Goal: Information Seeking & Learning: Find specific fact

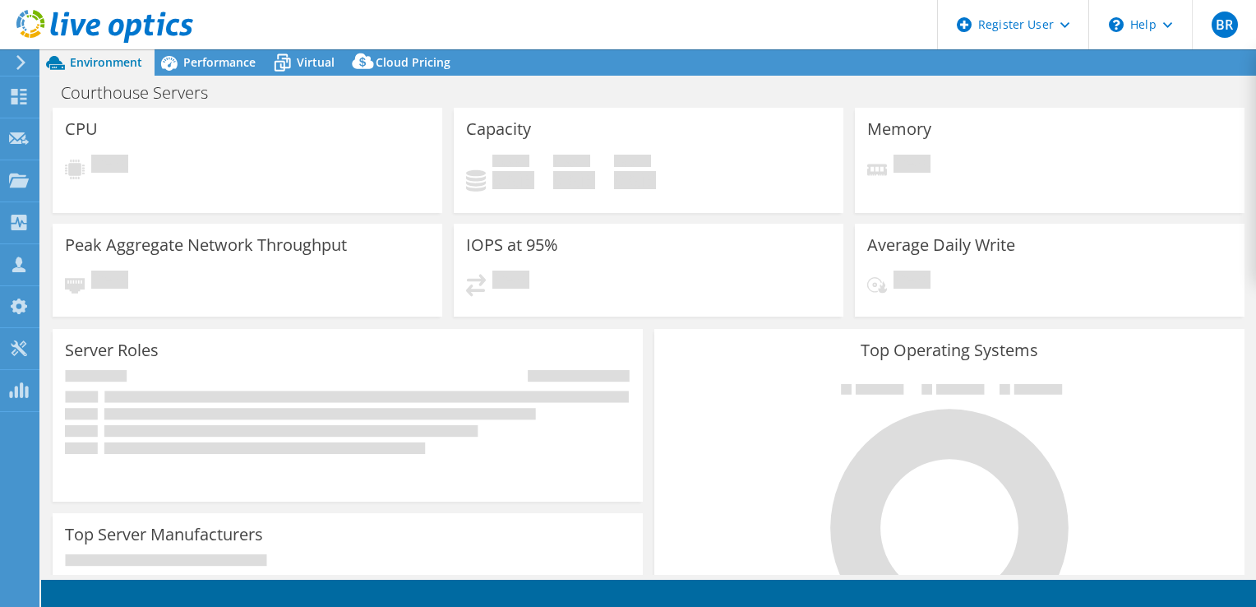
select select "USD"
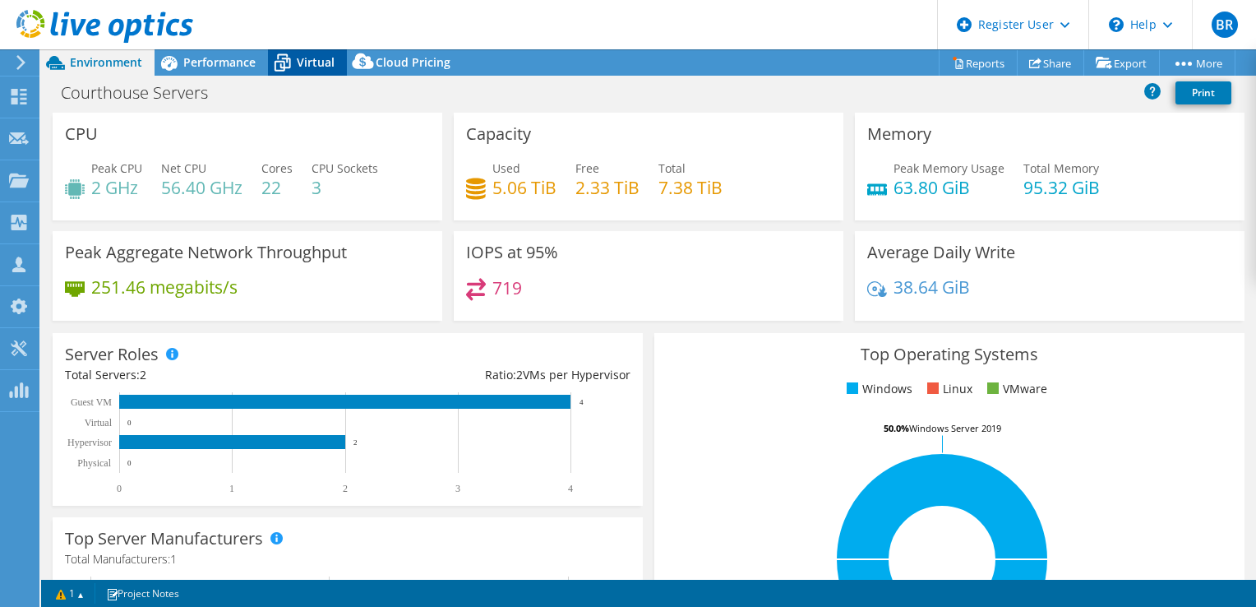
click at [320, 68] on span "Virtual" at bounding box center [316, 62] width 38 height 16
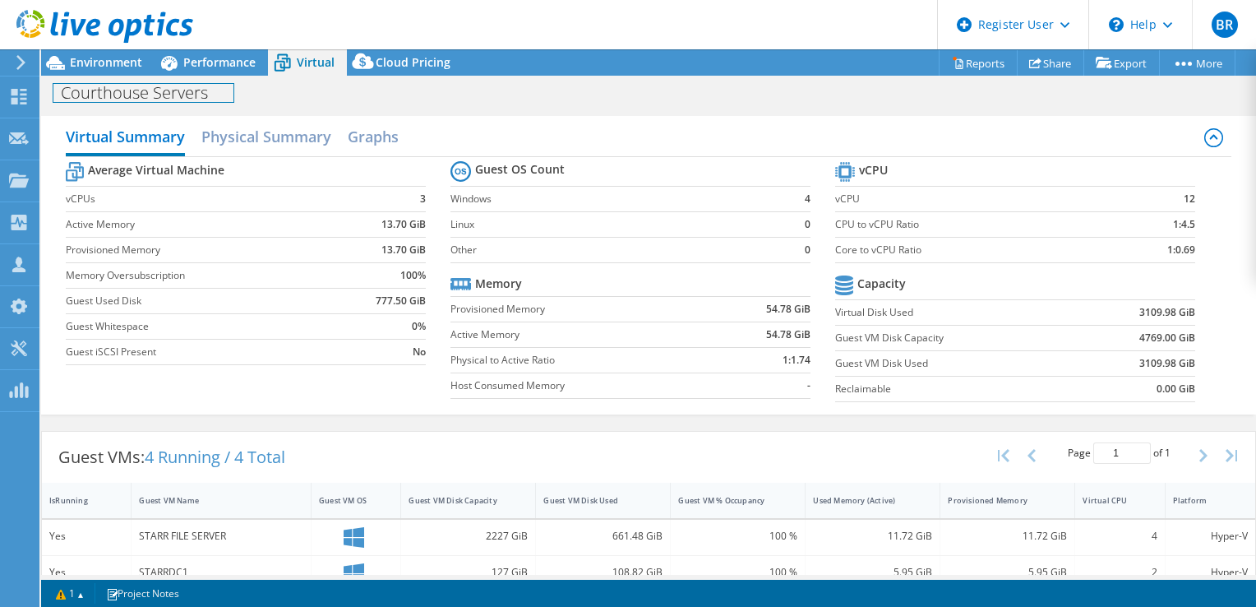
click at [114, 84] on h1 "Courthouse Servers" at bounding box center [143, 93] width 180 height 18
click at [115, 61] on span "Environment" at bounding box center [106, 62] width 72 height 16
select select "USD"
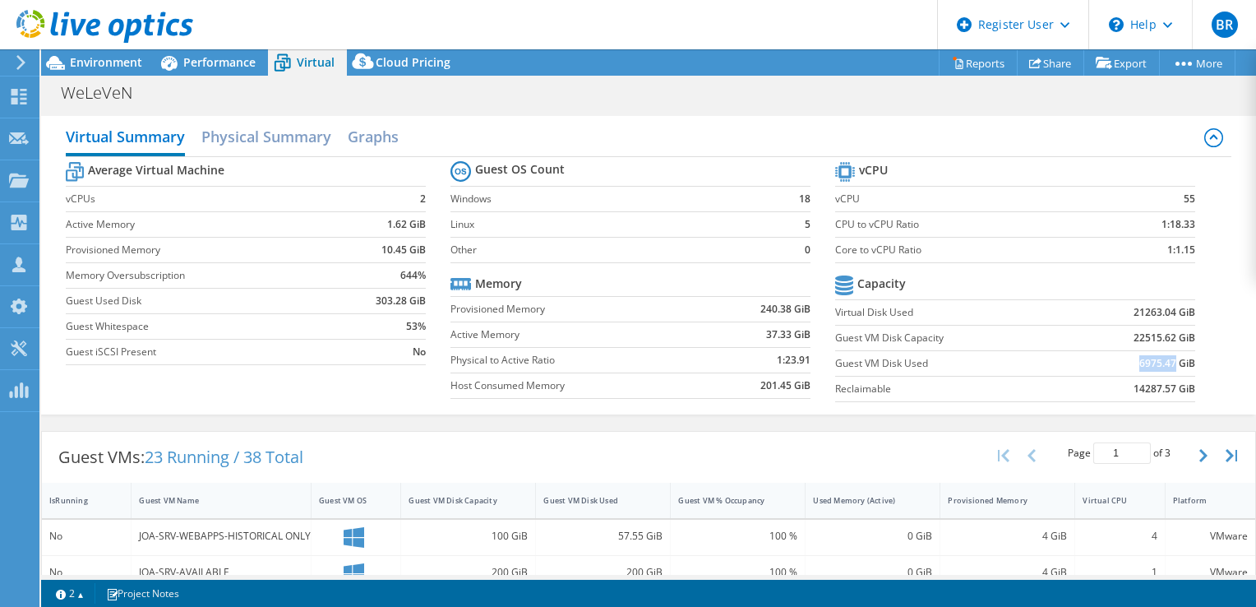
drag, startPoint x: 1125, startPoint y: 363, endPoint x: 1163, endPoint y: 363, distance: 38.6
click at [1163, 363] on td "6975.47 GiB" at bounding box center [1133, 362] width 124 height 25
copy b "6975.47"
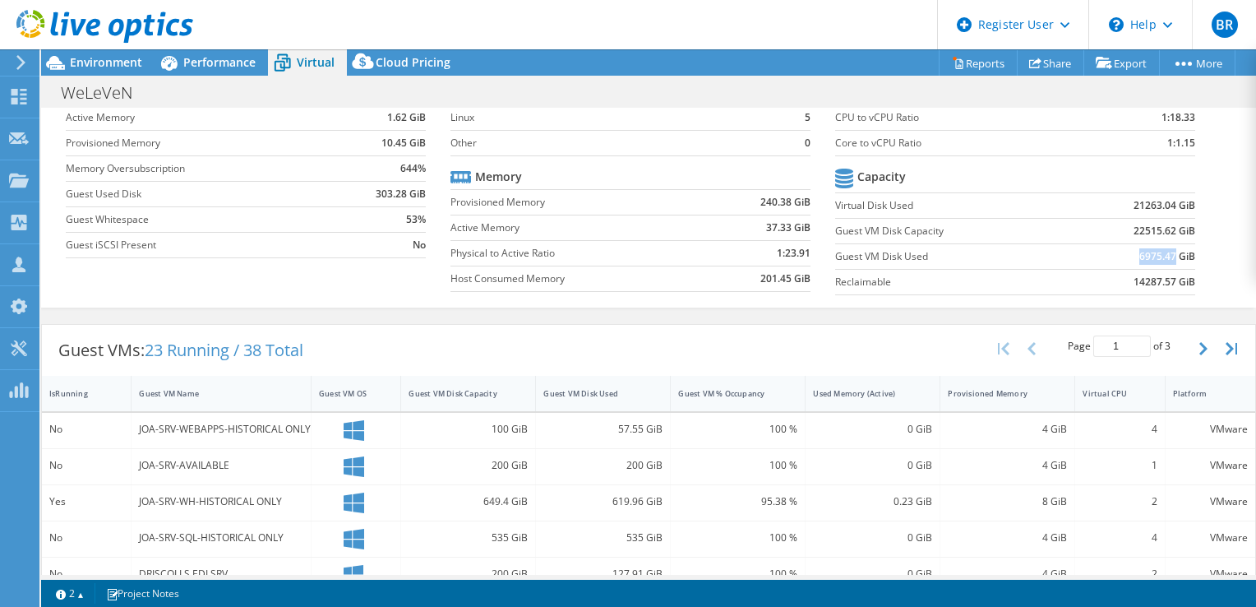
scroll to position [0, 0]
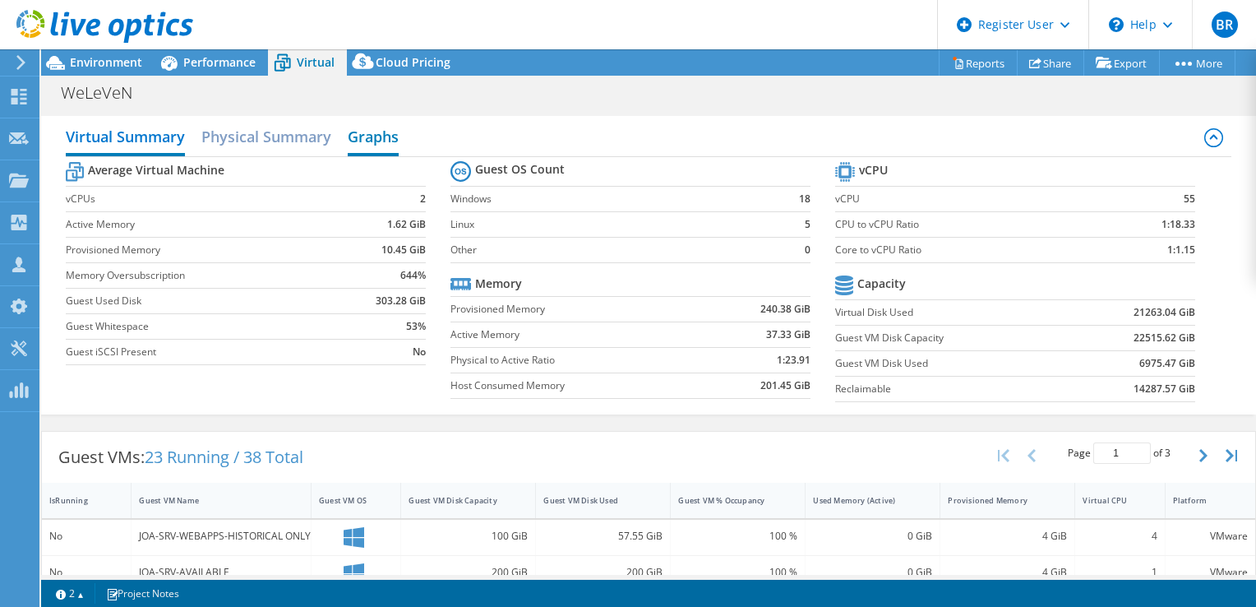
click at [360, 132] on h2 "Graphs" at bounding box center [373, 138] width 51 height 36
